Goal: Find specific page/section: Find specific page/section

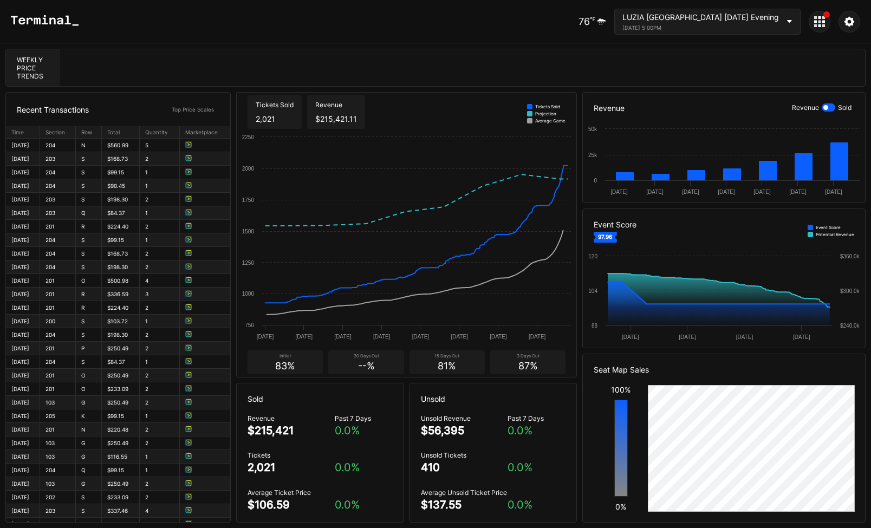
click at [819, 15] on div at bounding box center [820, 22] width 22 height 22
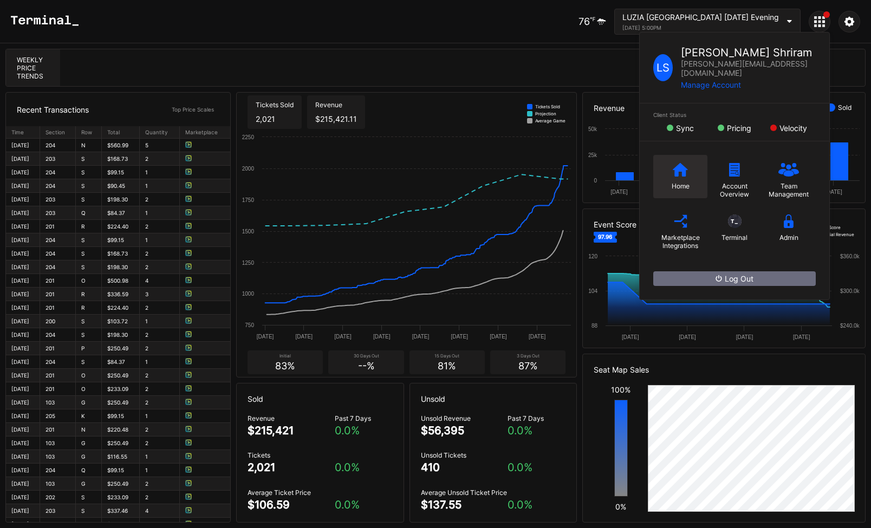
click at [669, 162] on div "Home" at bounding box center [680, 176] width 54 height 43
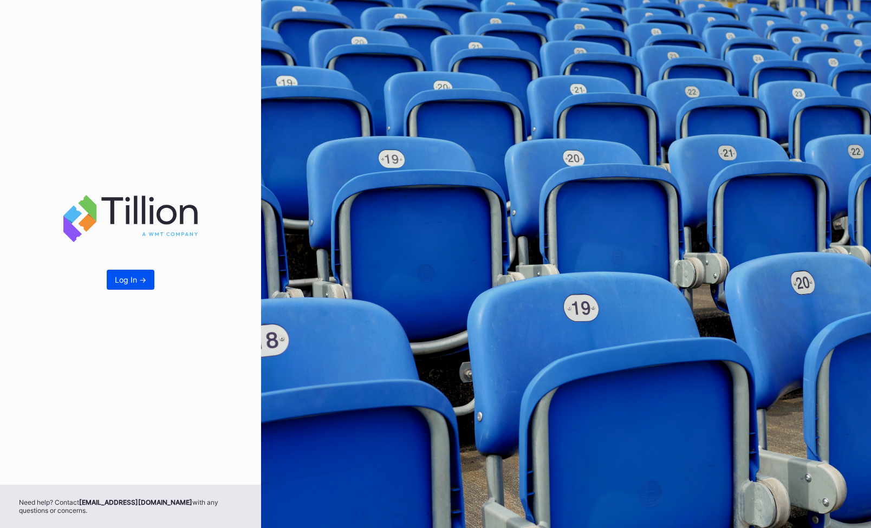
click at [133, 279] on div "Log In ->" at bounding box center [130, 279] width 31 height 9
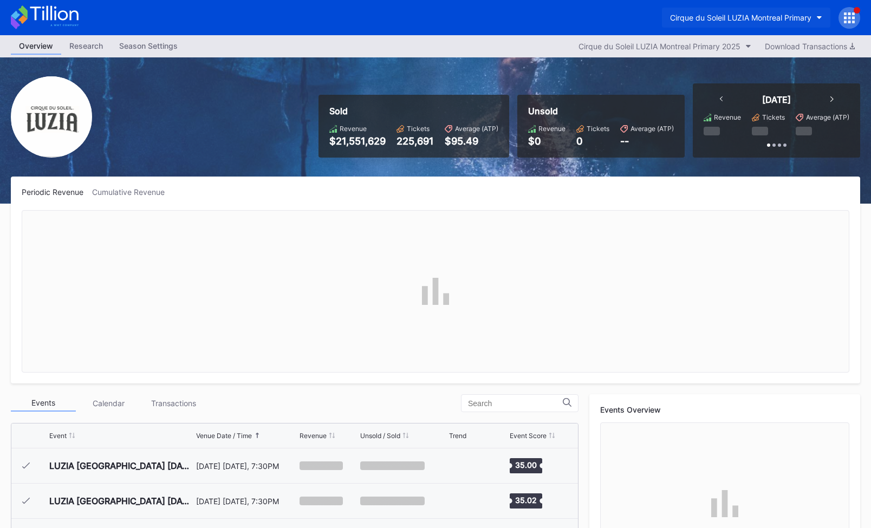
click at [770, 17] on div "Cirque du Soleil LUZIA Montreal Primary" at bounding box center [740, 17] width 141 height 9
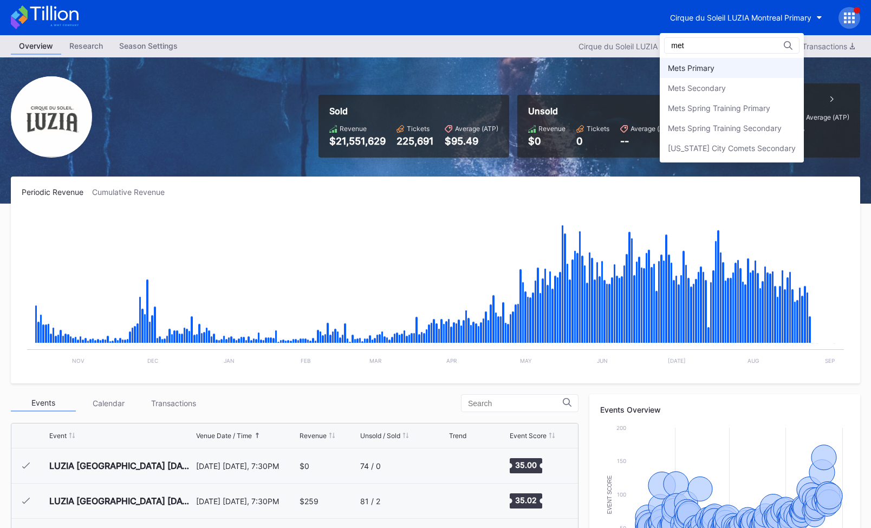
type input "met"
click at [771, 69] on div "Mets Primary" at bounding box center [732, 68] width 144 height 20
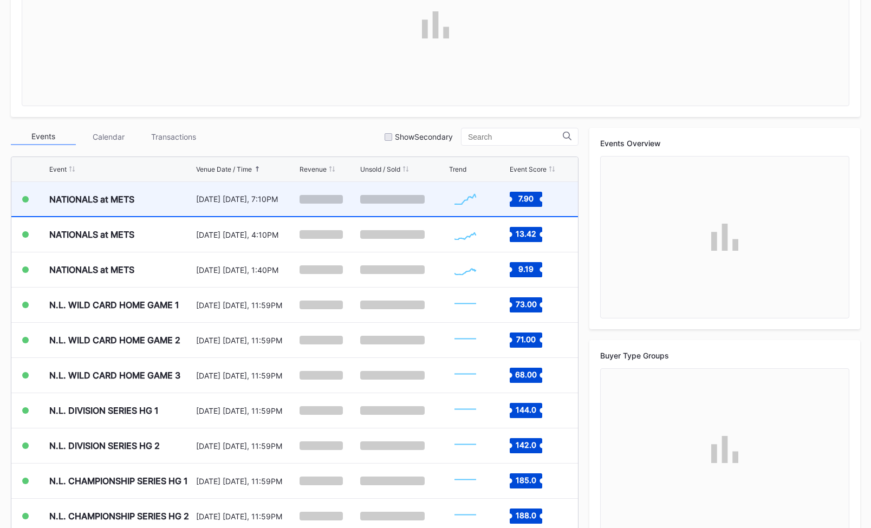
scroll to position [2710, 0]
click at [175, 205] on div "NATIONALS at METS" at bounding box center [121, 199] width 144 height 34
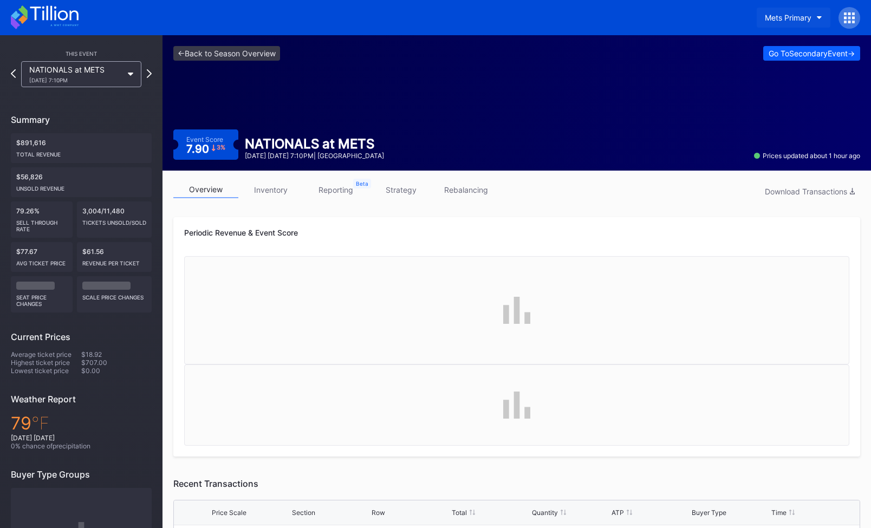
click at [783, 15] on div "Mets Primary" at bounding box center [788, 17] width 47 height 9
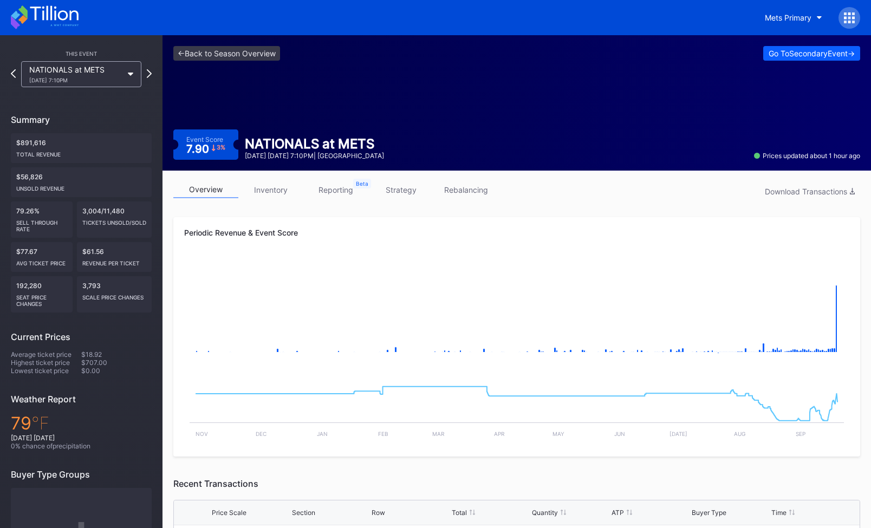
scroll to position [1, 0]
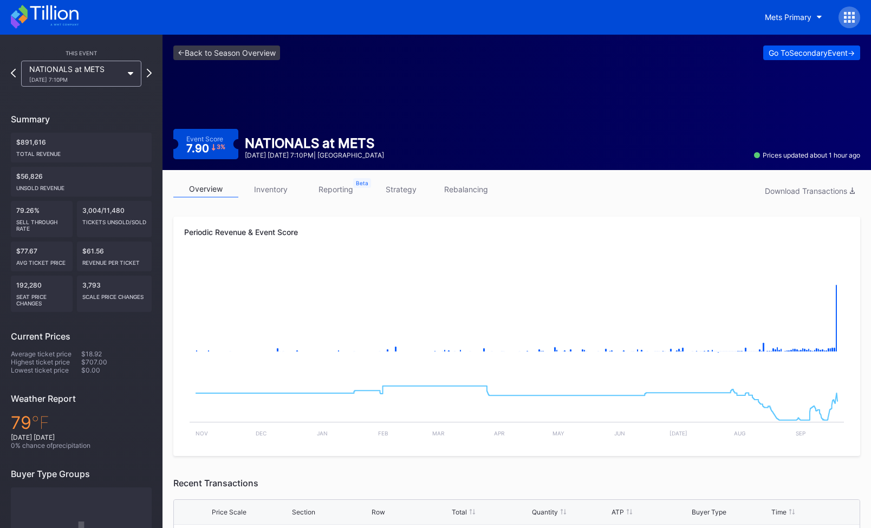
click at [807, 54] on div "Go To Secondary Event ->" at bounding box center [811, 52] width 86 height 9
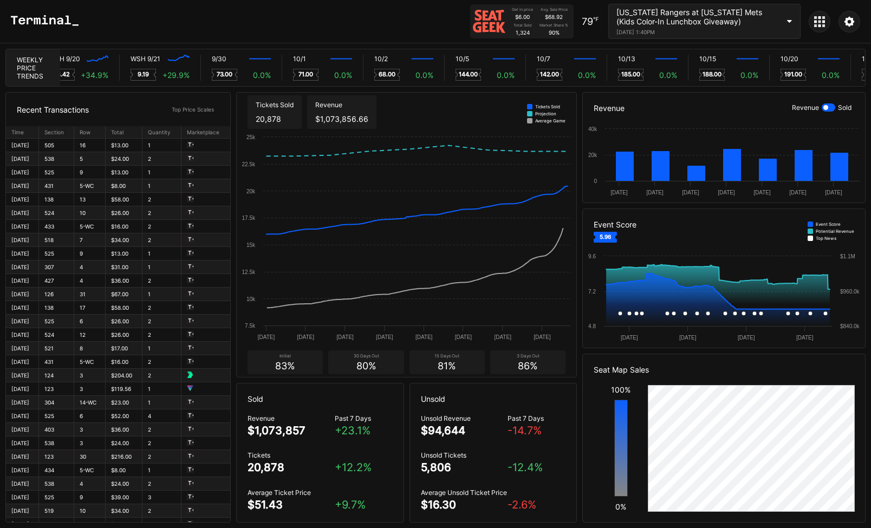
click at [751, 10] on div "[US_STATE] Rangers at [US_STATE] Mets (Kids Color-In Lunchbox Giveaway)" at bounding box center [697, 17] width 162 height 18
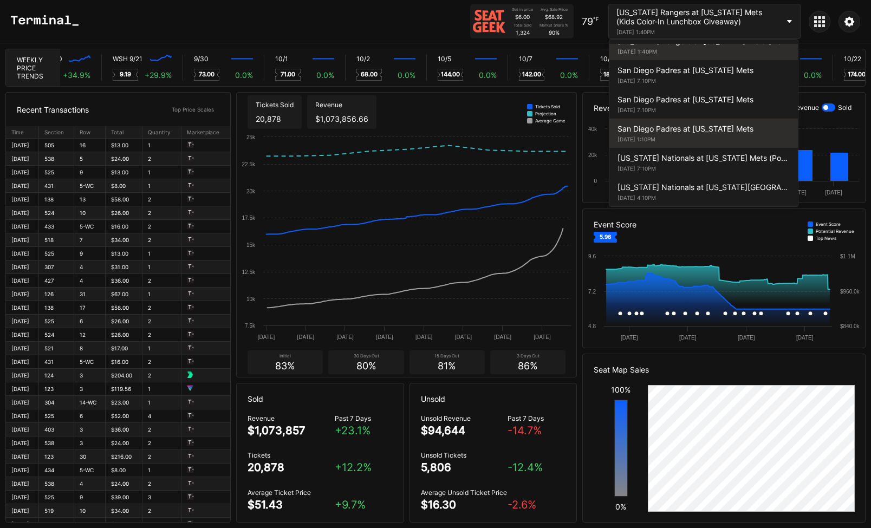
scroll to position [0, 6378]
click at [683, 136] on div "San Diego Padres at [US_STATE] Mets [DATE] 1:10PM" at bounding box center [703, 133] width 188 height 29
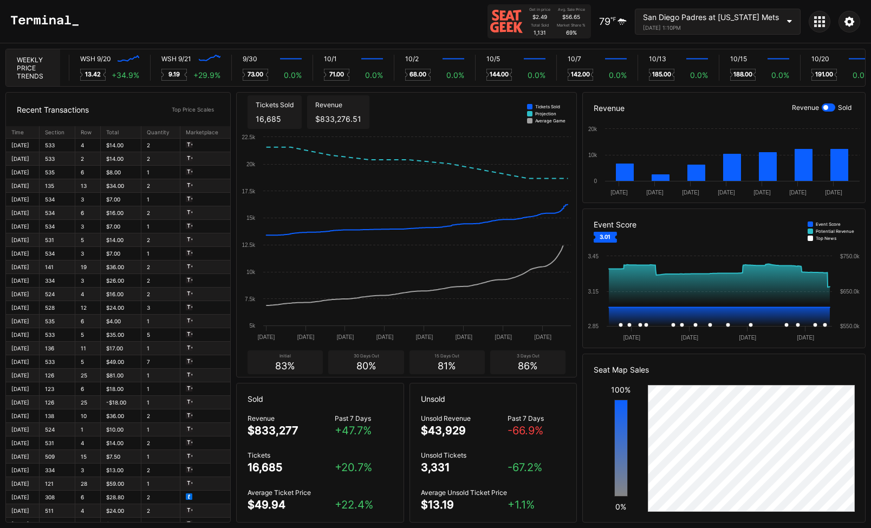
scroll to position [0, 6330]
